Goal: Task Accomplishment & Management: Manage account settings

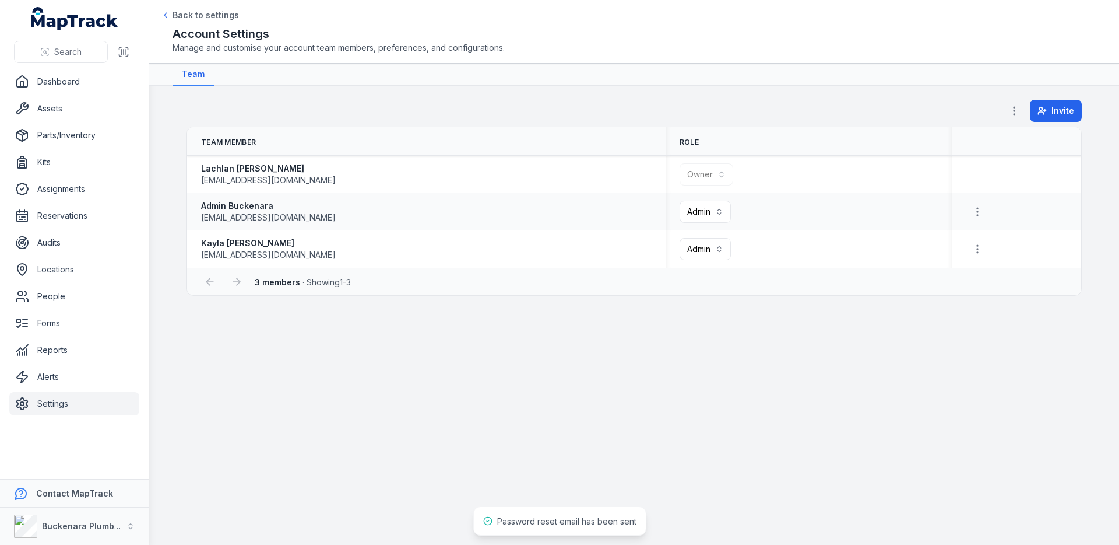
click at [261, 217] on span "[EMAIL_ADDRESS][DOMAIN_NAME]" at bounding box center [268, 218] width 135 height 12
click at [453, 219] on div "Admin Buckenara [EMAIL_ADDRESS][DOMAIN_NAME]" at bounding box center [426, 211] width 451 height 23
click at [47, 377] on link "Alerts" at bounding box center [74, 376] width 130 height 23
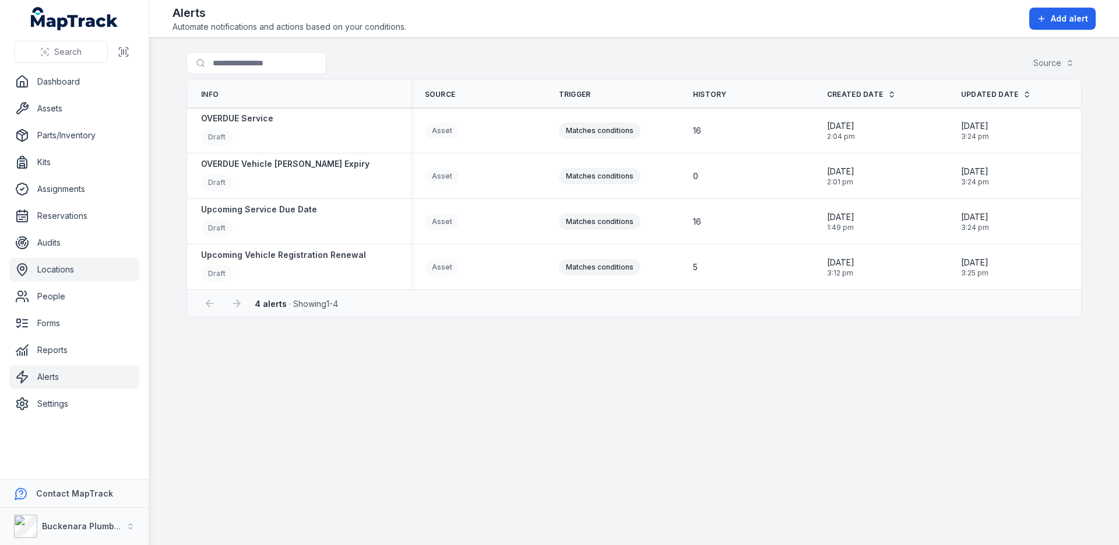
click at [71, 271] on link "Locations" at bounding box center [74, 269] width 130 height 23
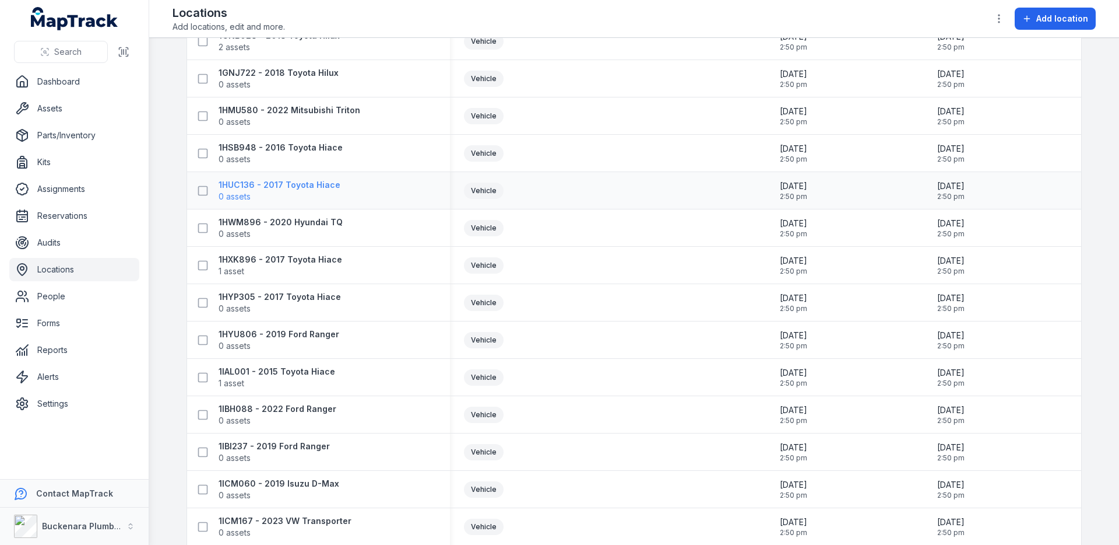
scroll to position [174, 0]
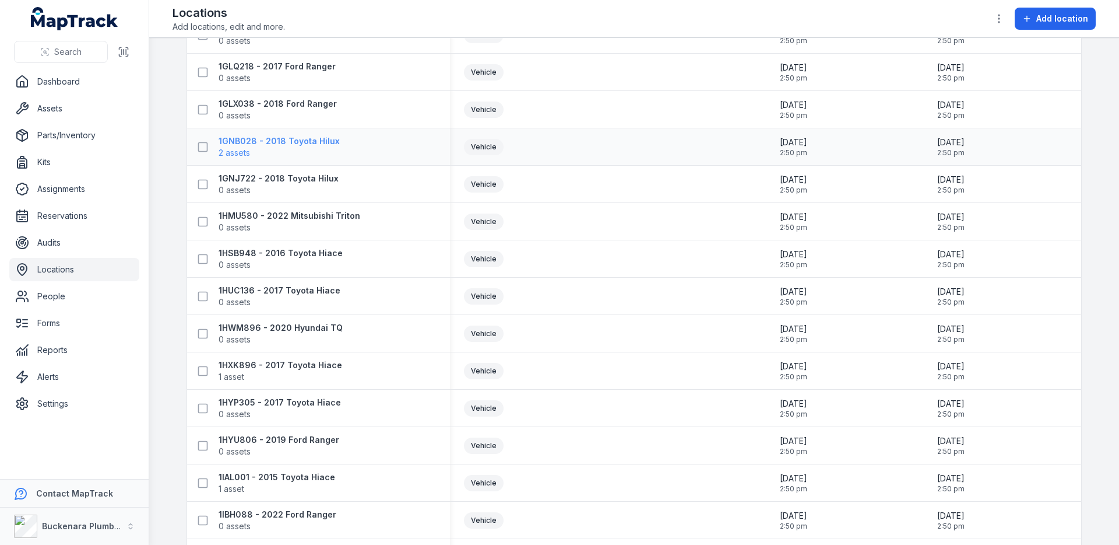
click at [278, 151] on span "2 assets" at bounding box center [279, 153] width 121 height 12
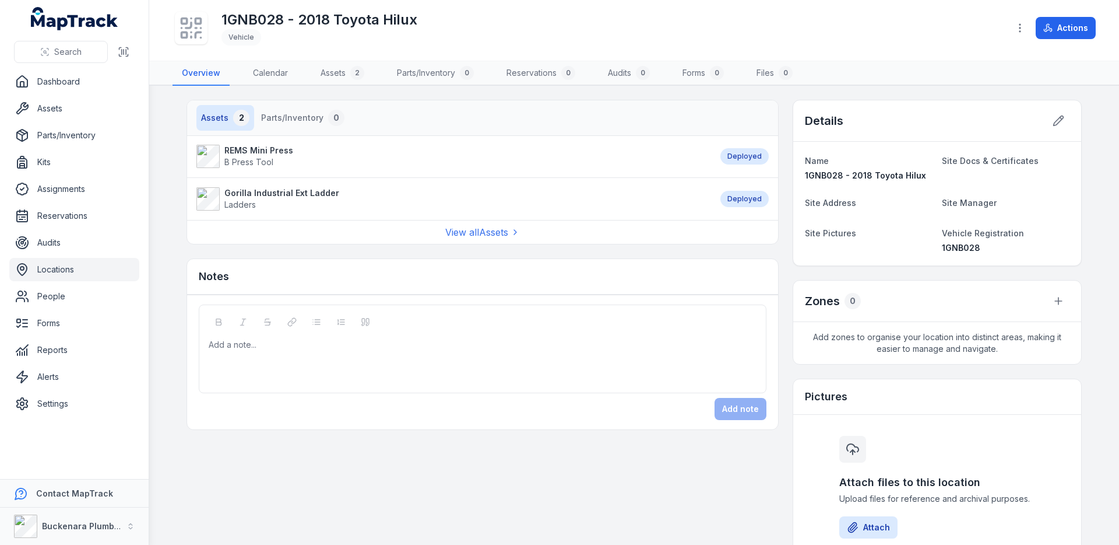
click at [1049, 39] on div "1GNB028 - 2018 Toyota Hilux Vehicle Actions" at bounding box center [635, 30] width 924 height 51
click at [1057, 34] on button "Actions" at bounding box center [1066, 28] width 60 height 22
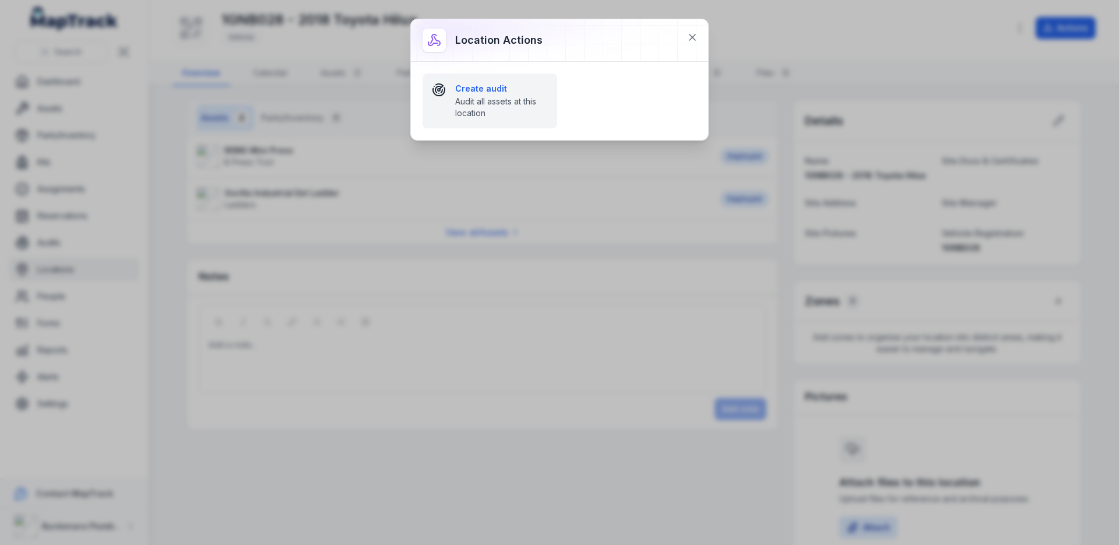
click at [504, 98] on span "Audit all assets at this location" at bounding box center [501, 107] width 93 height 23
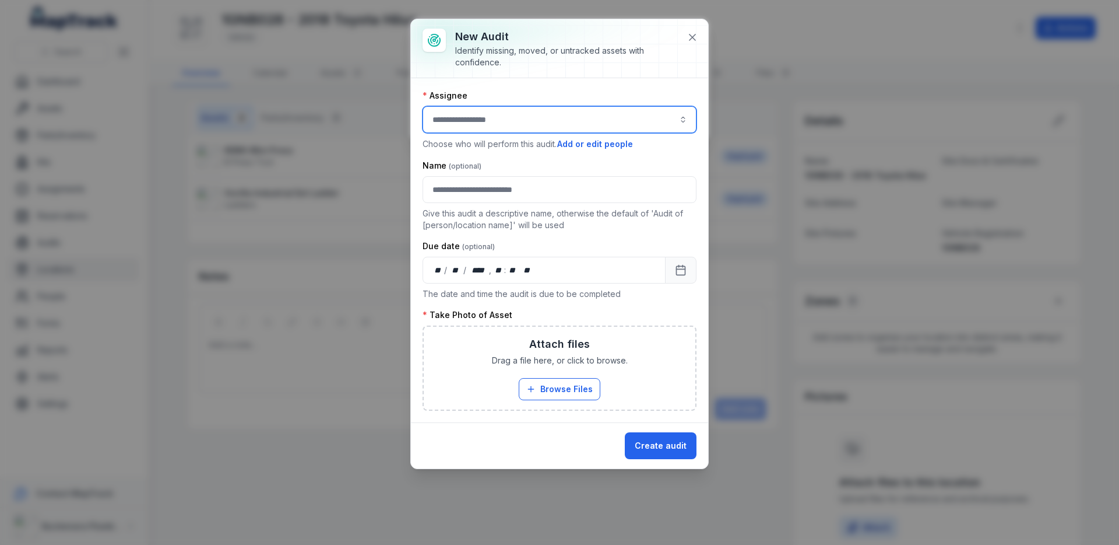
click at [528, 127] on input "audit-add:assignee_id-label" at bounding box center [560, 119] width 274 height 27
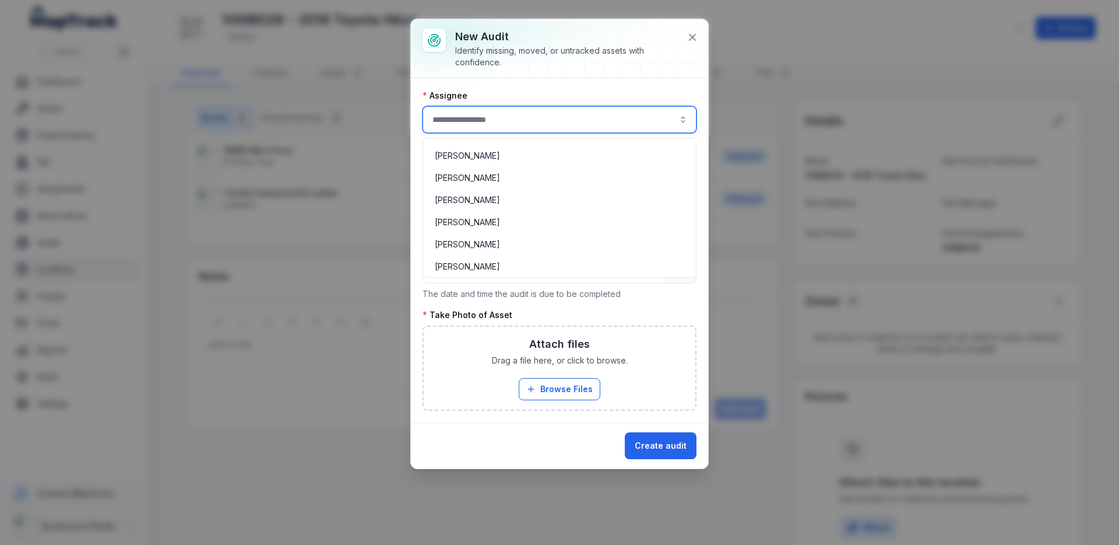
scroll to position [321, 0]
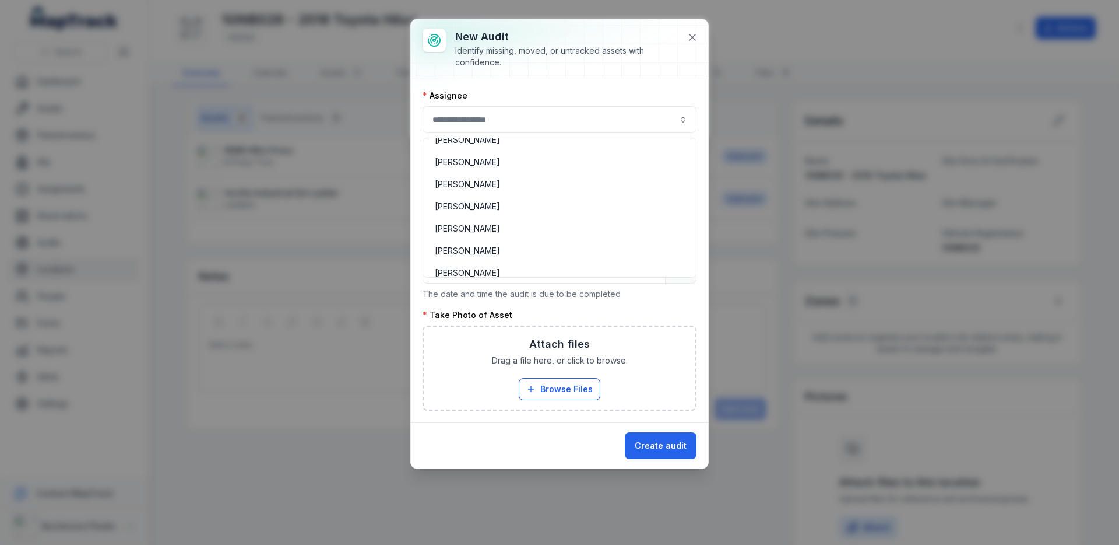
click at [592, 61] on div "**********" at bounding box center [559, 243] width 297 height 449
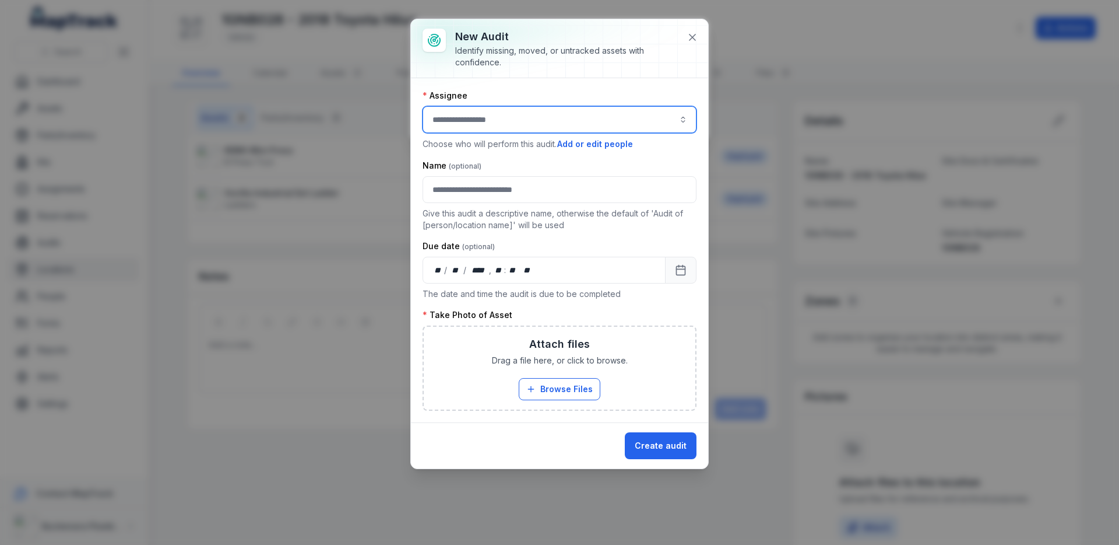
click at [591, 128] on input "audit-add:assignee_id-label" at bounding box center [560, 119] width 274 height 27
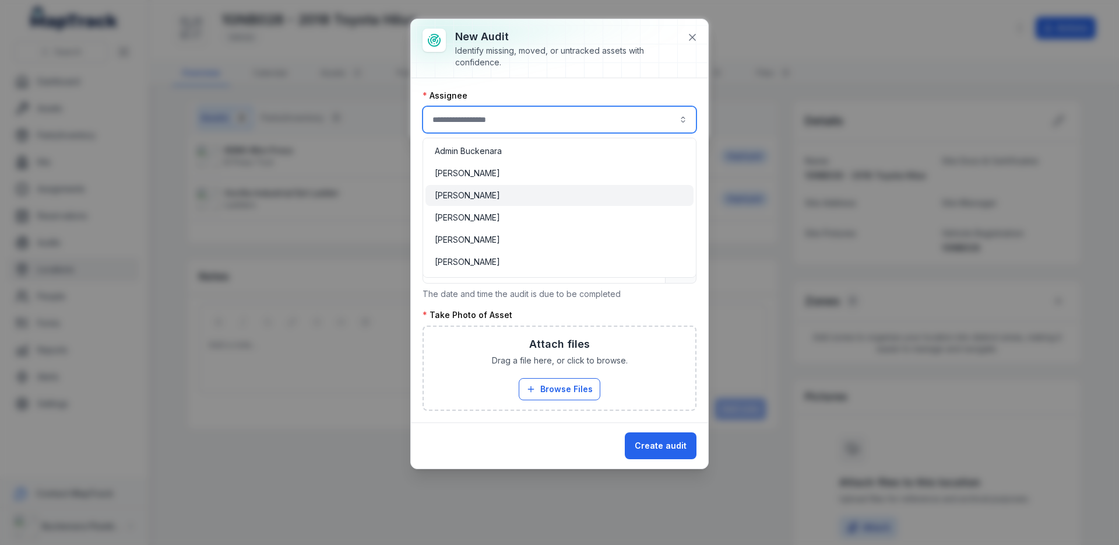
type input "**********"
click at [603, 196] on div "Ben Bizzaca" at bounding box center [560, 195] width 250 height 12
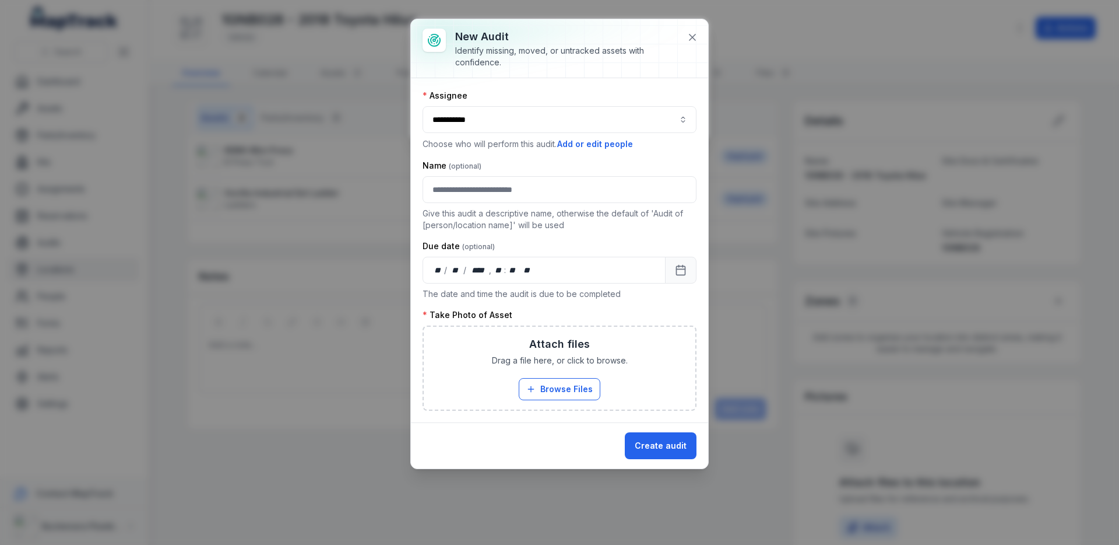
click at [492, 315] on label "Take Photo of Asset" at bounding box center [468, 315] width 90 height 12
click at [691, 40] on icon at bounding box center [693, 37] width 12 height 12
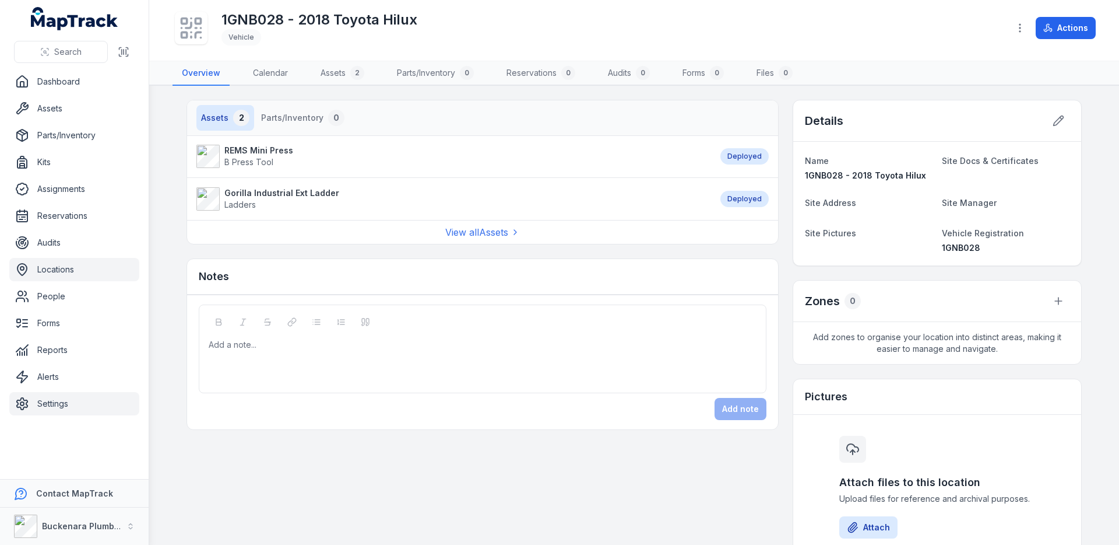
click at [73, 405] on link "Settings" at bounding box center [74, 403] width 130 height 23
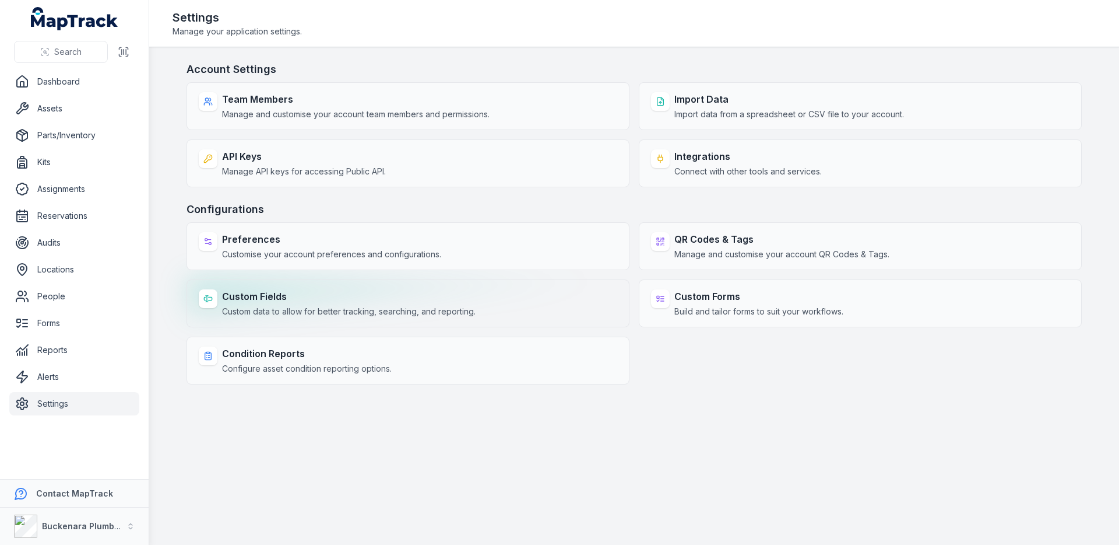
click at [327, 286] on div "Custom Fields Custom data to allow for better tracking, searching, and reportin…" at bounding box center [408, 303] width 443 height 48
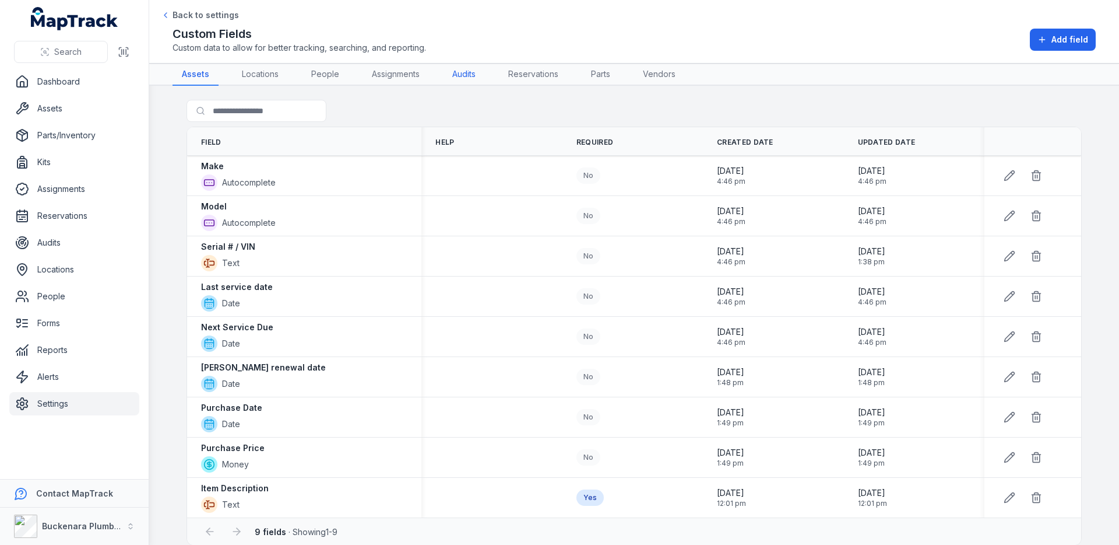
click at [474, 78] on link "Audits" at bounding box center [464, 75] width 42 height 22
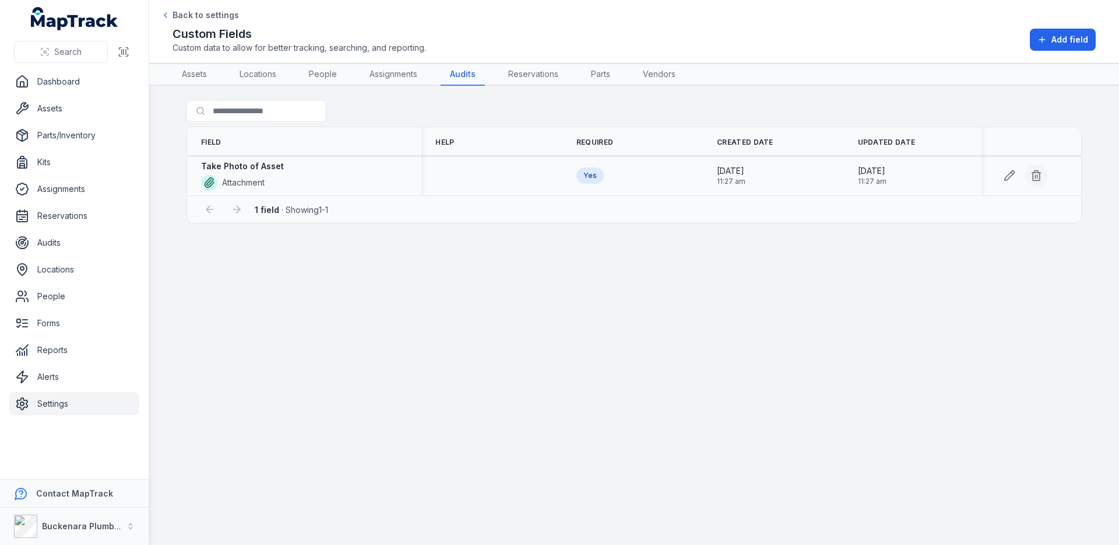
click at [1038, 172] on icon at bounding box center [1037, 172] width 4 height 2
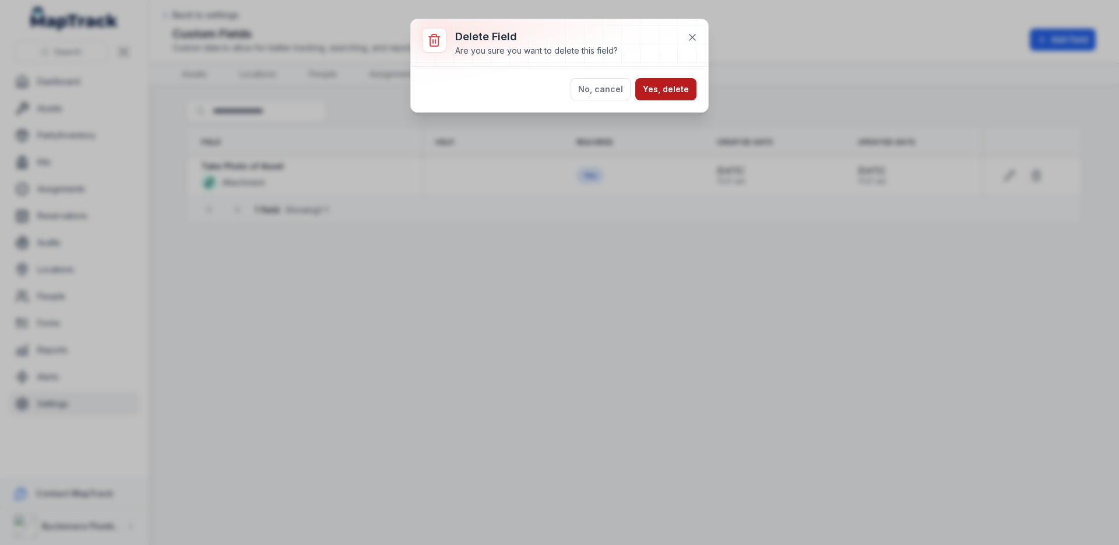
click at [645, 90] on button "Yes, delete" at bounding box center [666, 89] width 61 height 22
